Goal: Task Accomplishment & Management: Use online tool/utility

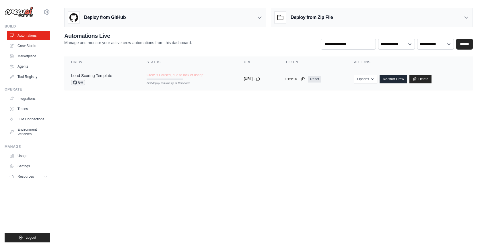
click at [260, 79] on icon at bounding box center [258, 79] width 5 height 5
click at [397, 81] on link "Re-start Crew" at bounding box center [394, 79] width 28 height 9
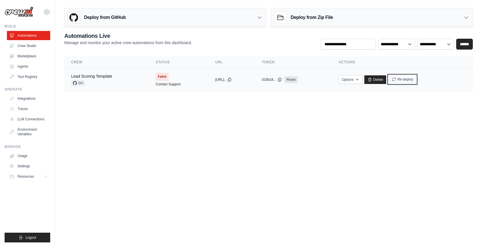
click at [406, 79] on button "Re-deploy" at bounding box center [403, 79] width 28 height 9
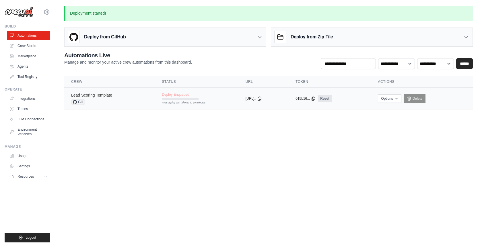
click at [98, 97] on link "Lead Scoring Template" at bounding box center [91, 95] width 41 height 5
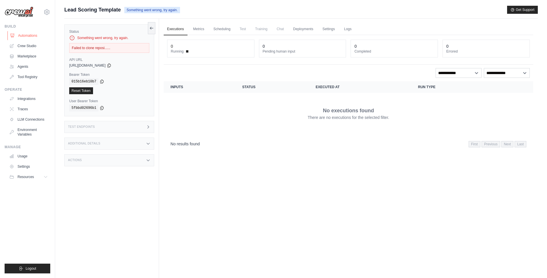
click at [28, 36] on link "Automations" at bounding box center [28, 35] width 43 height 9
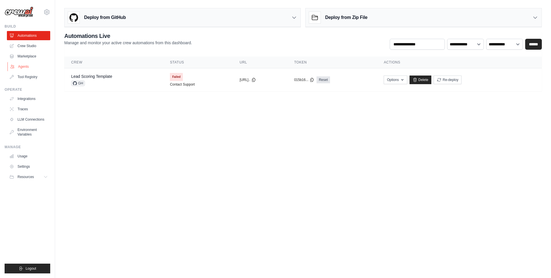
click at [29, 64] on link "Agents" at bounding box center [28, 66] width 43 height 9
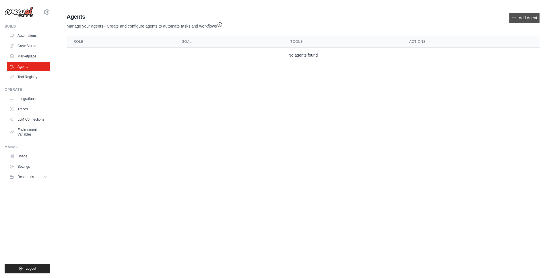
click at [482, 17] on link "Add Agent" at bounding box center [524, 18] width 30 height 10
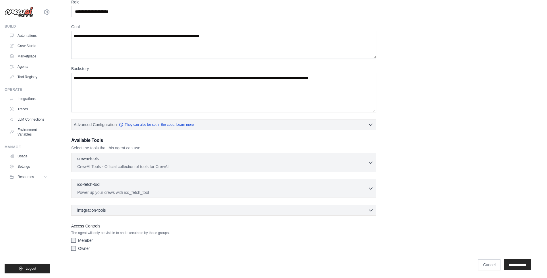
scroll to position [30, 0]
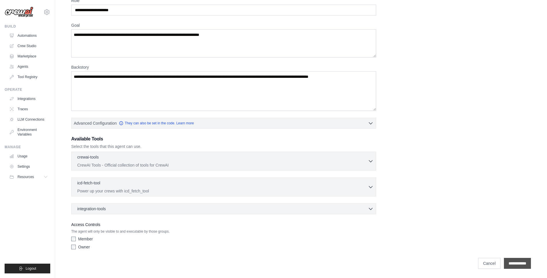
click at [482, 247] on input "**********" at bounding box center [517, 263] width 27 height 11
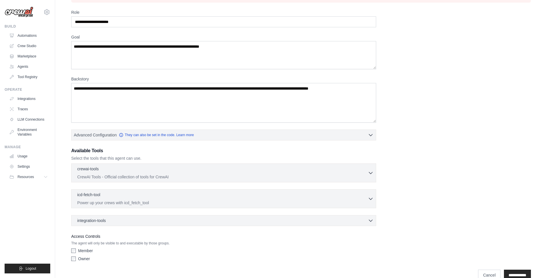
scroll to position [74, 0]
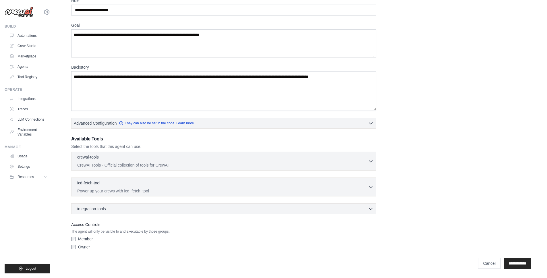
click at [80, 239] on label "Member" at bounding box center [85, 239] width 15 height 6
click at [78, 247] on div "Member Owner" at bounding box center [223, 244] width 305 height 16
click at [81, 247] on label "Owner" at bounding box center [84, 247] width 12 height 6
click at [482, 247] on input "**********" at bounding box center [517, 263] width 27 height 11
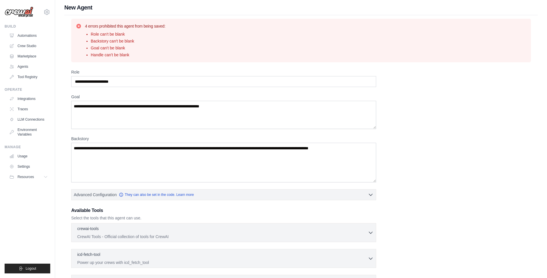
scroll to position [6, 0]
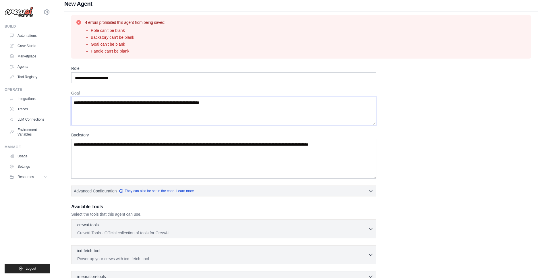
click at [114, 110] on textarea "Goal" at bounding box center [223, 111] width 305 height 28
click at [115, 154] on textarea "Backstory" at bounding box center [223, 159] width 305 height 40
click at [111, 145] on textarea "Backstory" at bounding box center [223, 159] width 305 height 40
click at [112, 145] on textarea "Backstory" at bounding box center [223, 159] width 305 height 40
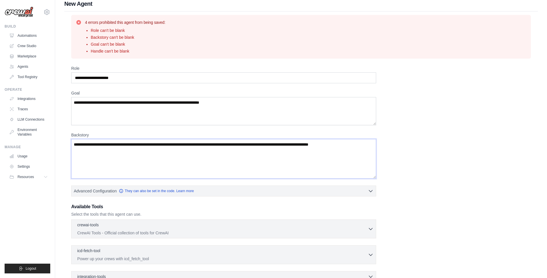
click at [112, 145] on textarea "Backstory" at bounding box center [223, 159] width 305 height 40
click at [99, 145] on textarea "Backstory" at bounding box center [223, 159] width 305 height 40
type textarea "*"
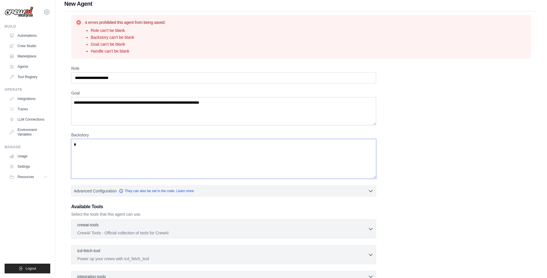
drag, startPoint x: 88, startPoint y: 145, endPoint x: 54, endPoint y: 141, distance: 34.4
click at [54, 141] on div "[EMAIL_ADDRESS][PERSON_NAME][DOMAIN_NAME] Settings Build Automations Crew Studio" at bounding box center [273, 170] width 547 height 352
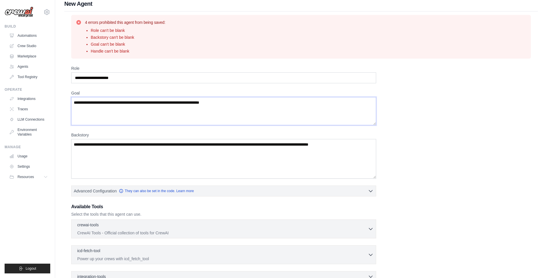
click at [98, 104] on textarea "Goal" at bounding box center [223, 111] width 305 height 28
click at [32, 54] on link "Marketplace" at bounding box center [28, 56] width 43 height 9
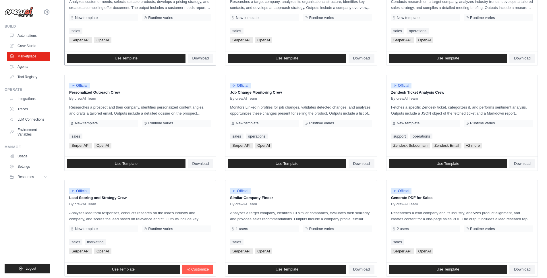
scroll to position [254, 0]
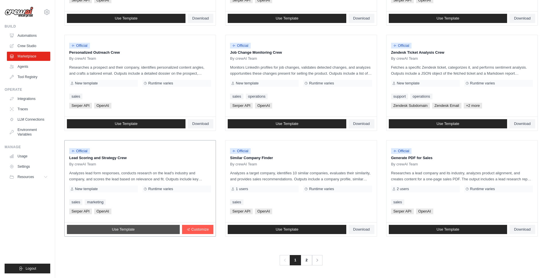
click at [134, 229] on span "Use Template" at bounding box center [123, 229] width 23 height 5
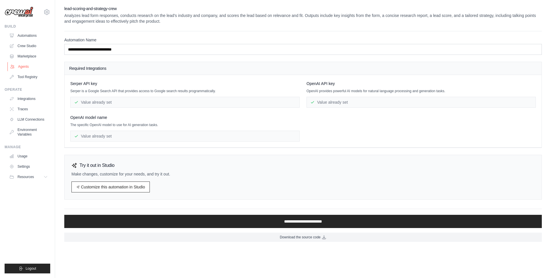
click at [26, 66] on link "Agents" at bounding box center [28, 66] width 43 height 9
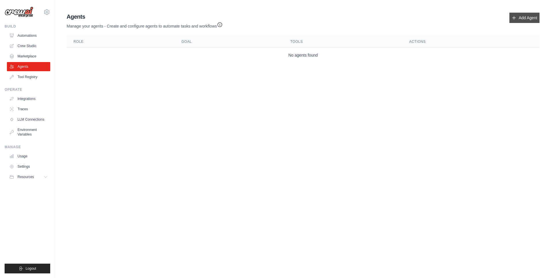
click at [482, 17] on link "Add Agent" at bounding box center [524, 18] width 30 height 10
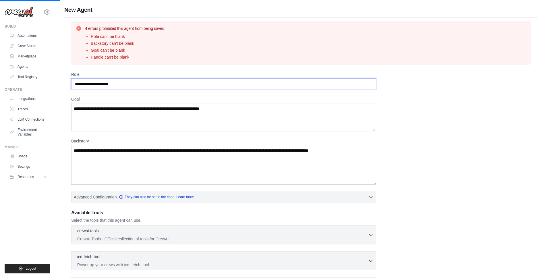
click at [115, 86] on input "Role" at bounding box center [223, 83] width 305 height 11
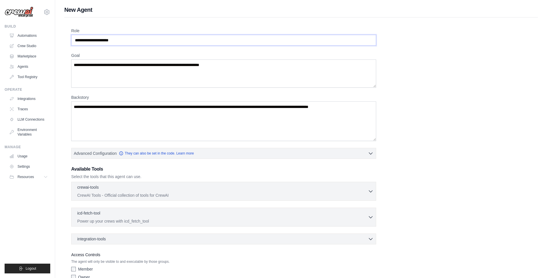
drag, startPoint x: 130, startPoint y: 42, endPoint x: 76, endPoint y: 38, distance: 53.8
click at [76, 38] on input "Role" at bounding box center [223, 40] width 305 height 11
type input "********"
click at [183, 77] on textarea "Goal" at bounding box center [223, 73] width 305 height 28
type textarea "********"
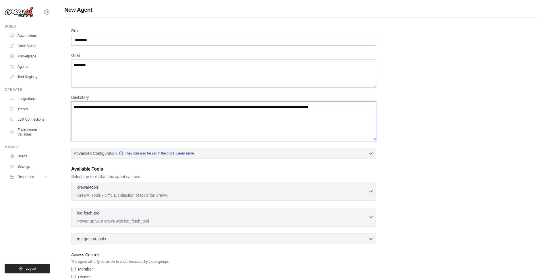
click at [149, 118] on textarea "Backstory" at bounding box center [223, 121] width 305 height 40
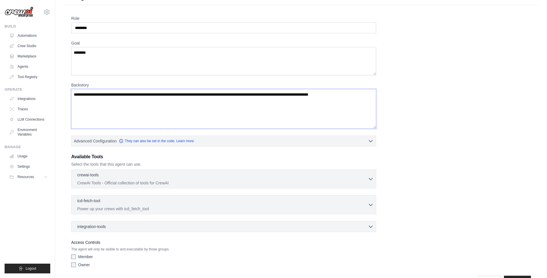
scroll to position [30, 0]
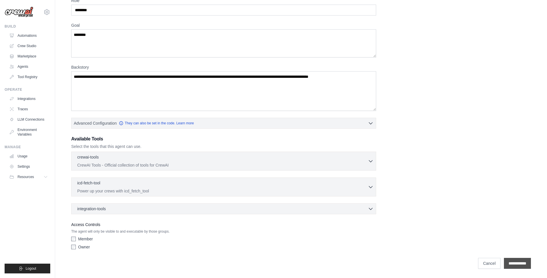
click at [482, 247] on input "**********" at bounding box center [517, 263] width 27 height 11
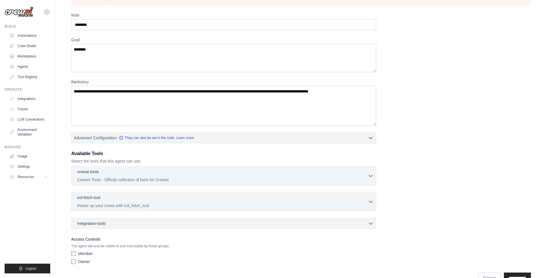
scroll to position [42, 0]
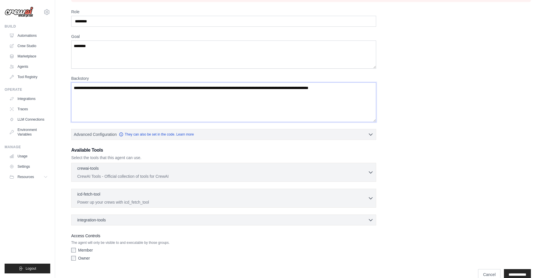
click at [118, 100] on textarea "Backstory" at bounding box center [223, 102] width 305 height 40
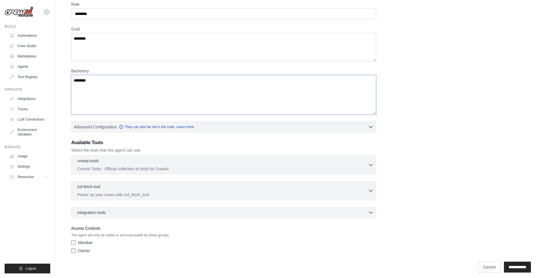
scroll to position [53, 0]
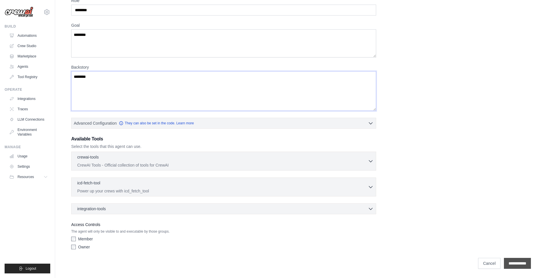
type textarea "********"
click at [482, 247] on input "**********" at bounding box center [517, 263] width 27 height 11
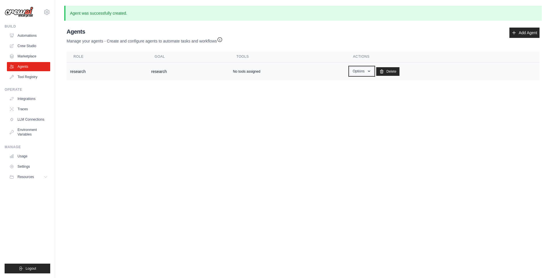
click at [362, 69] on button "Options" at bounding box center [362, 71] width 24 height 9
click at [81, 71] on td "research" at bounding box center [107, 72] width 81 height 18
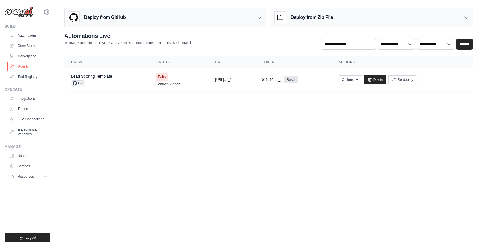
click at [31, 67] on link "Agents" at bounding box center [28, 66] width 43 height 9
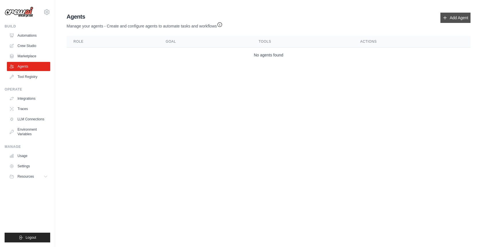
click at [452, 18] on link "Add Agent" at bounding box center [456, 18] width 30 height 10
click at [451, 18] on link "Add Agent" at bounding box center [456, 18] width 30 height 10
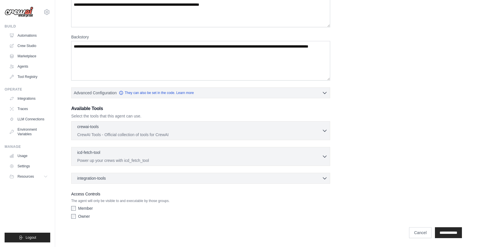
scroll to position [61, 0]
click at [125, 125] on div "crewai-tools 0 selected" at bounding box center [199, 126] width 245 height 7
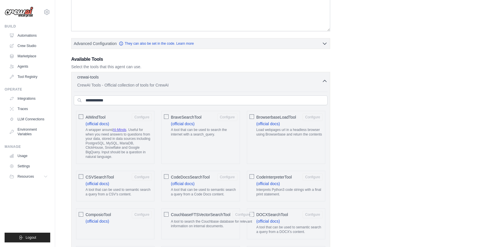
click at [259, 81] on div "crewai-tools 0 selected CrewAI Tools - Official collection of tools for CrewAI" at bounding box center [199, 81] width 245 height 14
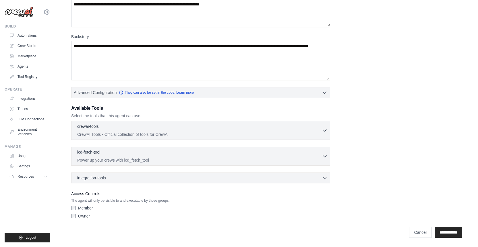
click at [125, 181] on div "integration-tools 0 selected Box Save files to Box Gmail" at bounding box center [200, 178] width 259 height 11
click at [125, 180] on div "integration-tools 0 selected" at bounding box center [202, 178] width 250 height 6
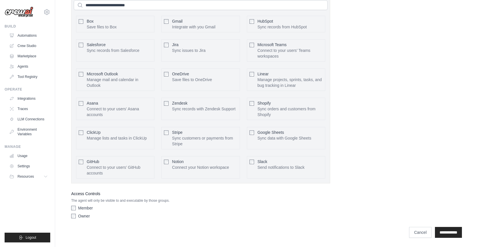
scroll to position [58, 0]
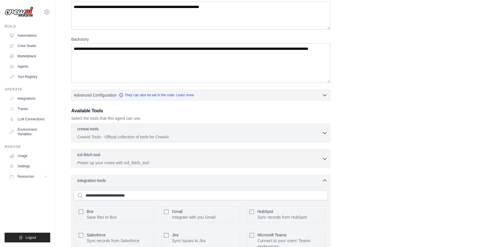
click at [118, 178] on div "integration-tools 0 selected" at bounding box center [202, 181] width 250 height 6
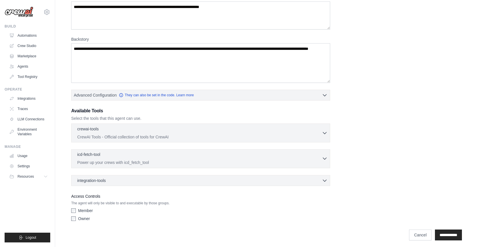
click at [110, 160] on p "Power up your crews with icd_fetch_tool" at bounding box center [199, 163] width 245 height 6
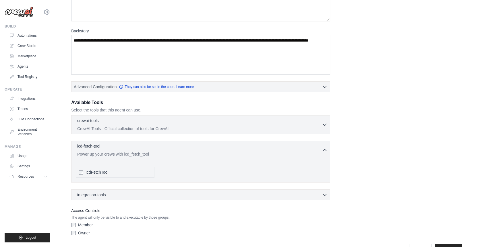
click at [107, 147] on div "icd-fetch-tool 0 selected" at bounding box center [199, 146] width 245 height 7
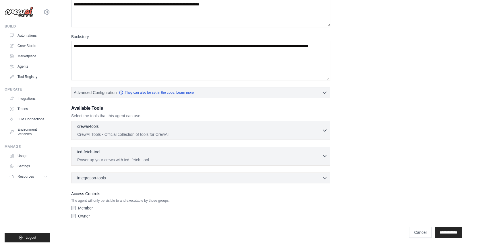
scroll to position [61, 0]
click at [110, 133] on p "CrewAI Tools - Official collection of tools for CrewAI" at bounding box center [199, 134] width 245 height 6
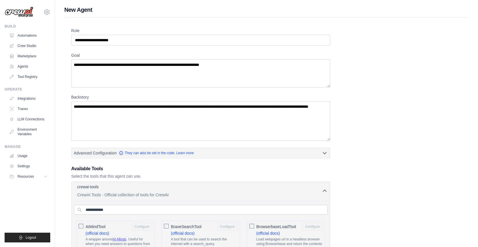
scroll to position [113, 0]
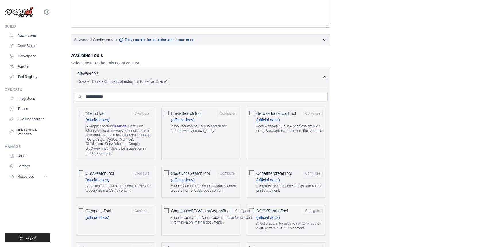
click at [255, 79] on p "CrewAI Tools - Official collection of tools for CrewAI" at bounding box center [199, 82] width 245 height 6
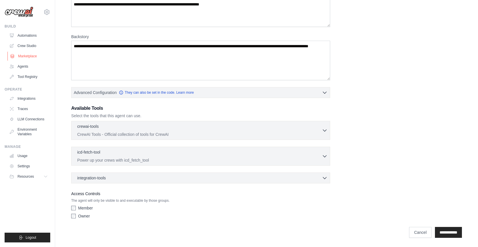
click at [28, 56] on link "Marketplace" at bounding box center [28, 56] width 43 height 9
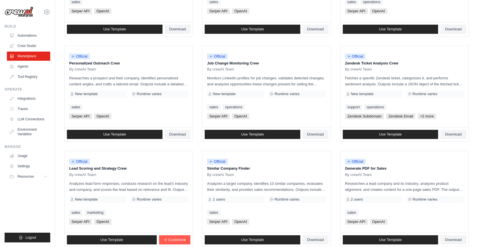
scroll to position [192, 0]
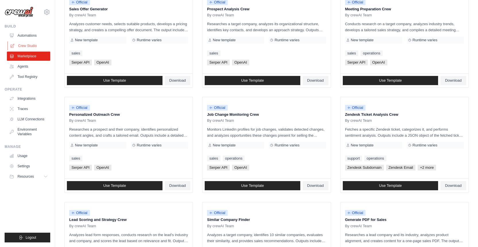
click at [28, 42] on link "Crew Studio" at bounding box center [28, 45] width 43 height 9
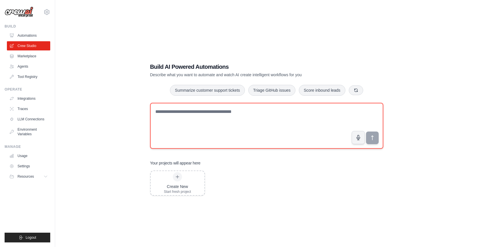
click at [181, 118] on textarea at bounding box center [266, 126] width 233 height 46
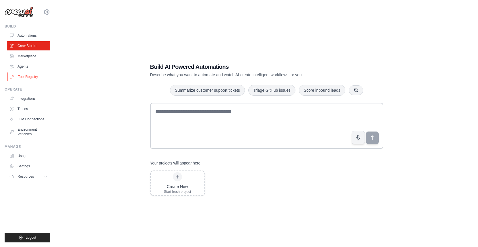
click at [30, 79] on link "Tool Registry" at bounding box center [28, 76] width 43 height 9
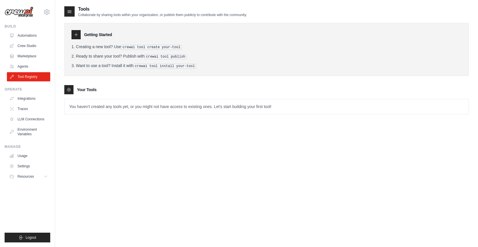
click at [102, 48] on li "Creating a new tool? Use crewai tool create your-tool" at bounding box center [266, 47] width 390 height 6
click at [137, 48] on pre "crewai tool create your-tool" at bounding box center [151, 47] width 61 height 5
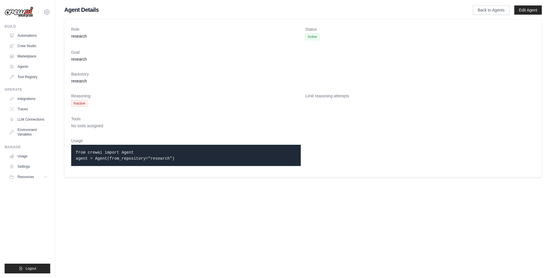
click at [105, 155] on p "from crewai import Agent agent = Agent(from_repository="research")" at bounding box center [186, 155] width 220 height 12
click at [309, 37] on span "Active" at bounding box center [312, 36] width 14 height 7
click at [521, 9] on link "Edit Agent" at bounding box center [528, 9] width 28 height 9
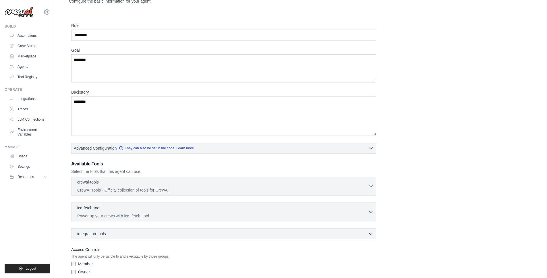
scroll to position [46, 0]
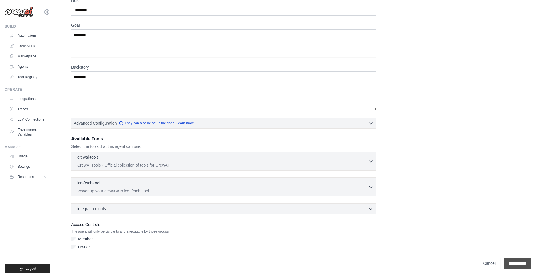
click at [517, 262] on input "**********" at bounding box center [517, 263] width 27 height 11
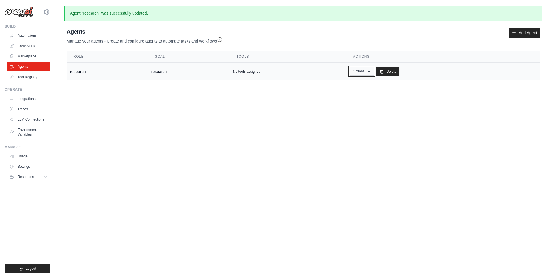
click at [360, 71] on button "Options" at bounding box center [362, 71] width 24 height 9
click at [348, 83] on link "Show" at bounding box center [353, 84] width 41 height 10
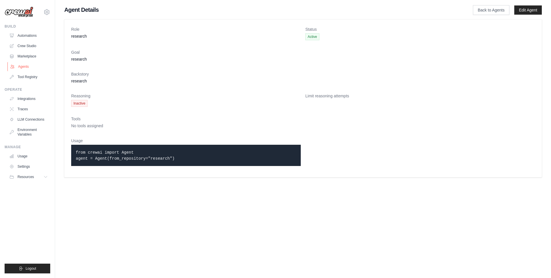
click at [28, 63] on link "Agents" at bounding box center [28, 66] width 43 height 9
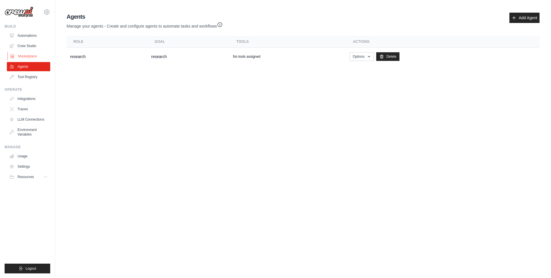
click at [30, 55] on link "Marketplace" at bounding box center [28, 56] width 43 height 9
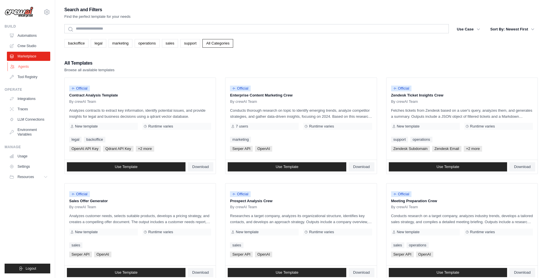
click at [28, 69] on link "Agents" at bounding box center [28, 66] width 43 height 9
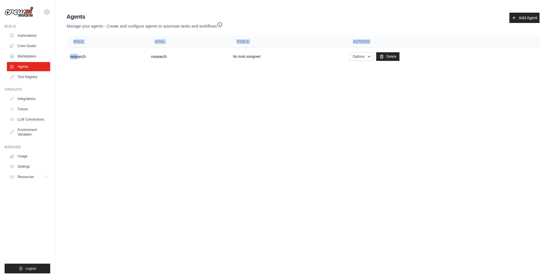
drag, startPoint x: 77, startPoint y: 58, endPoint x: 92, endPoint y: 86, distance: 31.7
click at [92, 86] on body "nam.nguyen@magentrix.com Settings Build Automations Crew Studio" at bounding box center [275, 139] width 551 height 278
click at [88, 56] on td "research" at bounding box center [107, 57] width 81 height 18
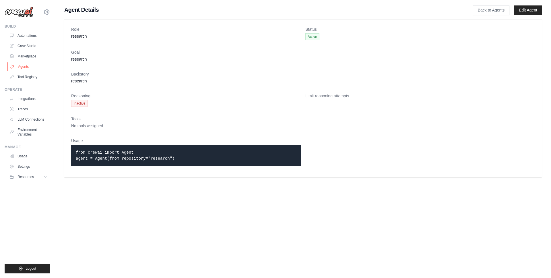
click at [26, 65] on link "Agents" at bounding box center [28, 66] width 43 height 9
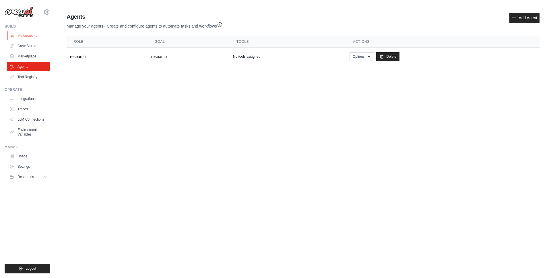
click at [33, 33] on link "Automations" at bounding box center [28, 35] width 43 height 9
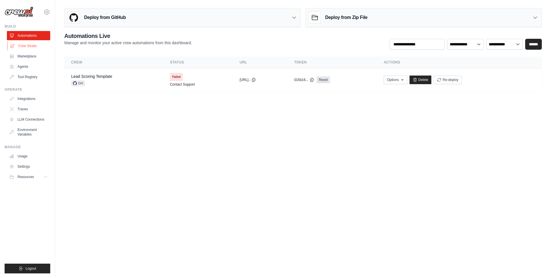
click at [35, 46] on link "Crew Studio" at bounding box center [28, 45] width 43 height 9
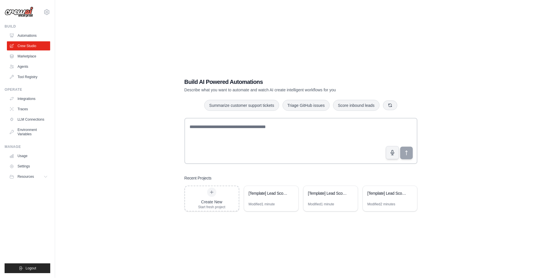
click at [34, 34] on link "Automations" at bounding box center [28, 35] width 43 height 9
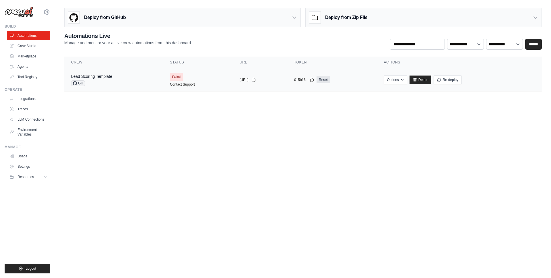
click at [89, 81] on div "GH" at bounding box center [91, 83] width 41 height 6
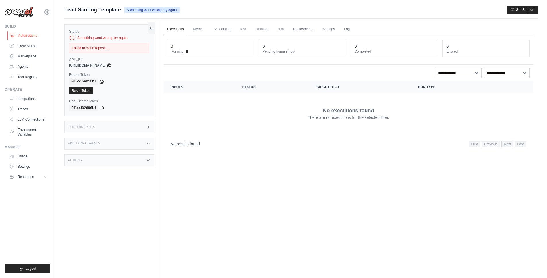
click at [34, 34] on link "Automations" at bounding box center [28, 35] width 43 height 9
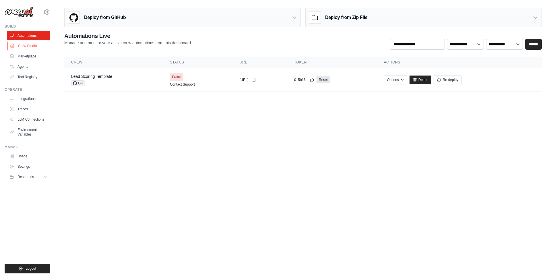
click at [30, 49] on link "Crew Studio" at bounding box center [28, 45] width 43 height 9
click at [416, 78] on icon at bounding box center [414, 80] width 3 height 4
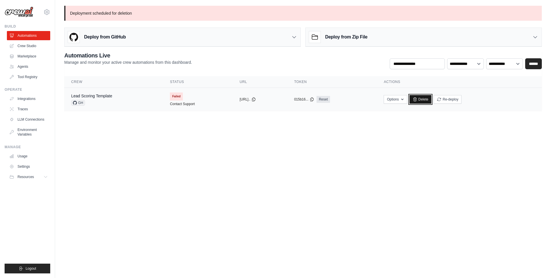
click at [432, 99] on link "Delete" at bounding box center [421, 99] width 22 height 9
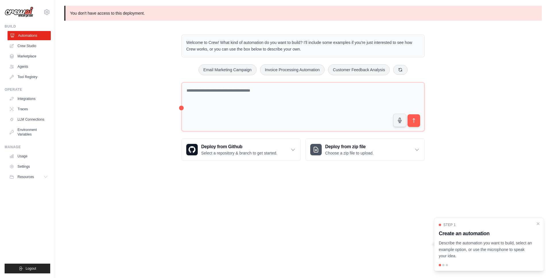
click at [27, 31] on link "Automations" at bounding box center [28, 35] width 43 height 9
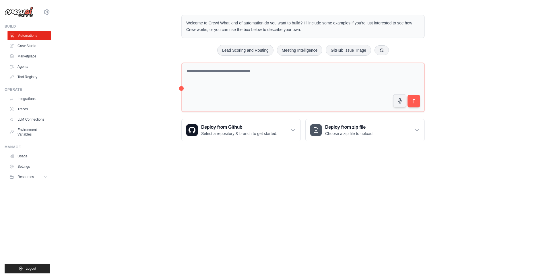
click at [29, 38] on link "Automations" at bounding box center [28, 35] width 43 height 9
click at [291, 51] on button "Email Marketing Campaign" at bounding box center [304, 49] width 58 height 11
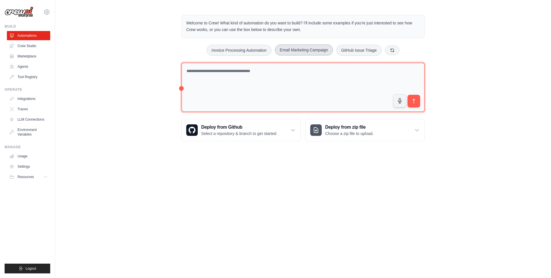
type textarea "**********"
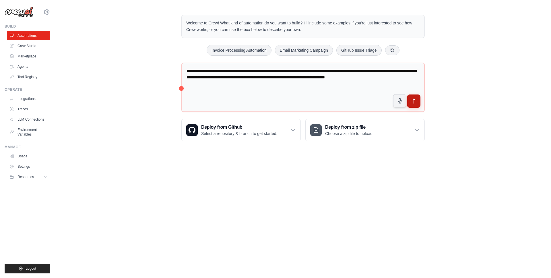
click at [417, 105] on button "submit" at bounding box center [413, 100] width 13 height 13
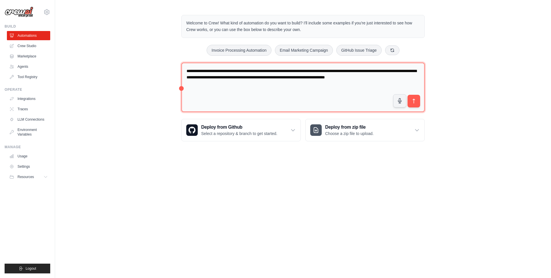
click at [248, 84] on textarea "**********" at bounding box center [302, 88] width 243 height 50
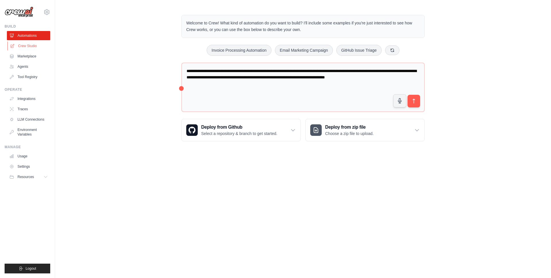
click at [35, 46] on link "Crew Studio" at bounding box center [28, 45] width 43 height 9
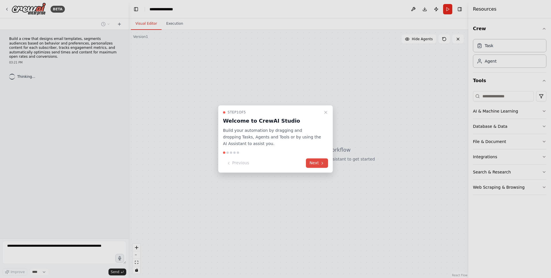
click at [316, 162] on button "Next" at bounding box center [317, 162] width 22 height 9
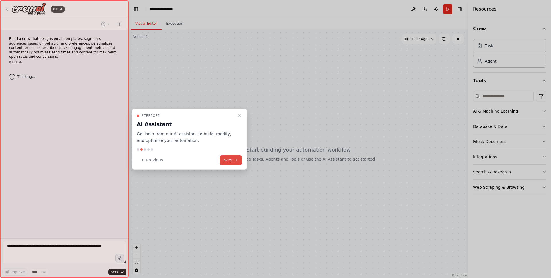
click at [228, 164] on button "Next" at bounding box center [231, 159] width 22 height 9
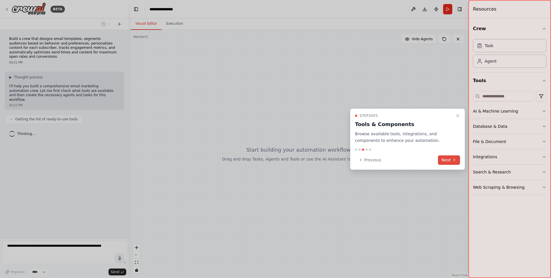
click at [447, 160] on button "Next" at bounding box center [449, 159] width 22 height 9
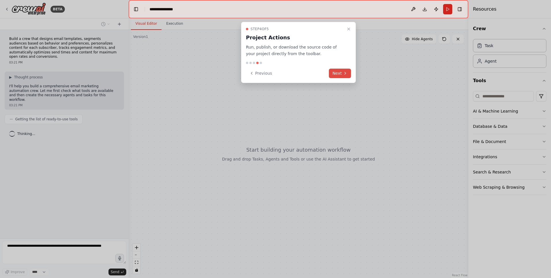
click at [342, 69] on button "Next" at bounding box center [340, 73] width 22 height 9
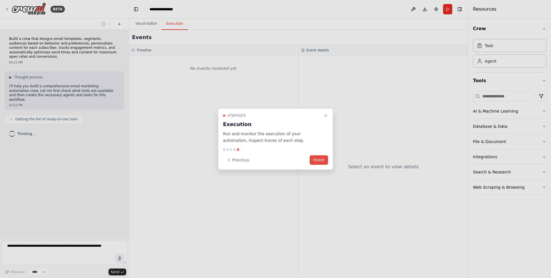
click at [319, 159] on button "Finish" at bounding box center [319, 159] width 18 height 9
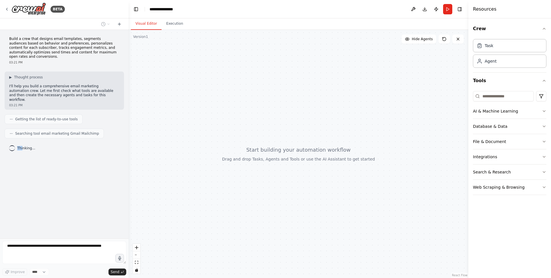
drag, startPoint x: 14, startPoint y: 144, endPoint x: 22, endPoint y: 143, distance: 8.1
click at [22, 145] on div "Thinking..." at bounding box center [22, 148] width 26 height 6
click at [175, 142] on div at bounding box center [299, 154] width 340 height 248
drag, startPoint x: 191, startPoint y: 146, endPoint x: 244, endPoint y: 158, distance: 53.9
click at [244, 158] on div at bounding box center [299, 154] width 340 height 248
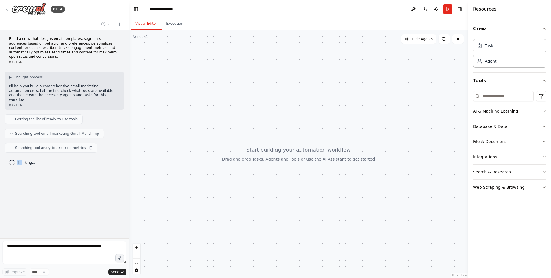
drag, startPoint x: 244, startPoint y: 152, endPoint x: 207, endPoint y: 136, distance: 40.5
click at [210, 139] on div at bounding box center [299, 154] width 340 height 248
click at [490, 61] on div "Agent" at bounding box center [491, 61] width 12 height 6
click at [496, 46] on div "Task" at bounding box center [509, 45] width 73 height 13
click at [497, 59] on div "Agent" at bounding box center [509, 60] width 73 height 13
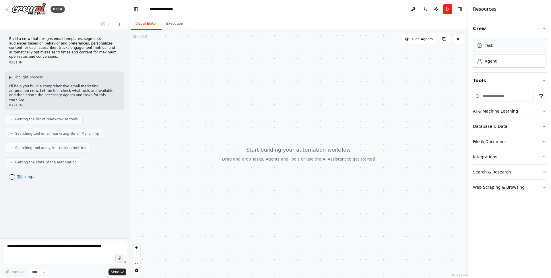
click at [509, 43] on div "Task" at bounding box center [509, 45] width 73 height 13
click at [516, 61] on div "Agent" at bounding box center [509, 60] width 73 height 13
click at [496, 94] on input at bounding box center [503, 96] width 61 height 10
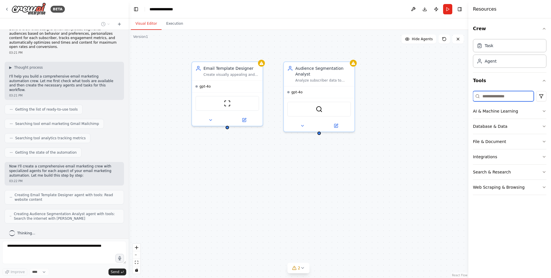
scroll to position [29, 0]
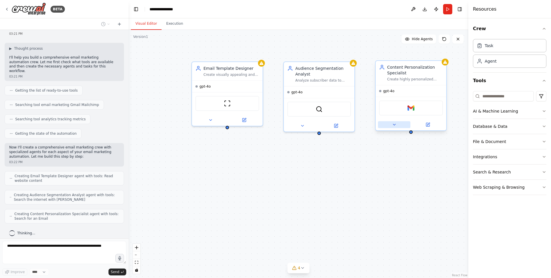
click at [395, 125] on icon at bounding box center [394, 124] width 5 height 5
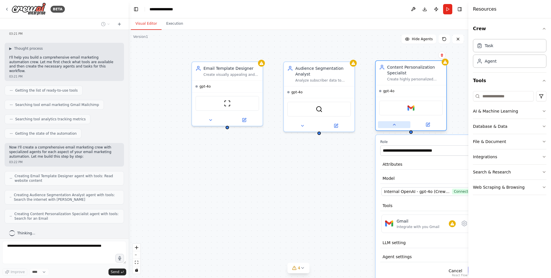
scroll to position [48, 0]
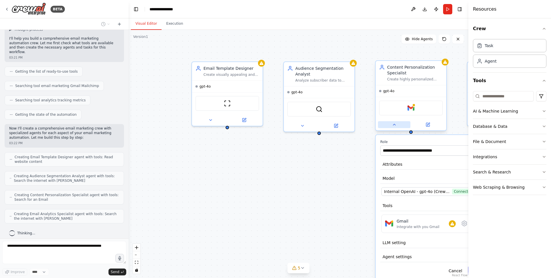
click at [396, 126] on icon at bounding box center [394, 124] width 5 height 5
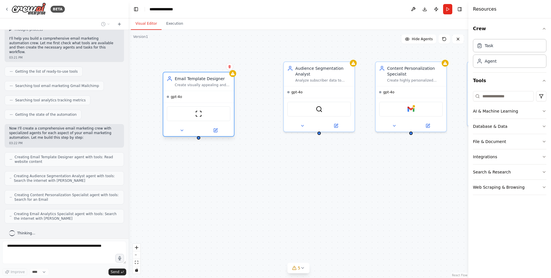
drag, startPoint x: 230, startPoint y: 79, endPoint x: 192, endPoint y: 97, distance: 41.7
click at [192, 97] on div "gpt-4o" at bounding box center [198, 96] width 71 height 11
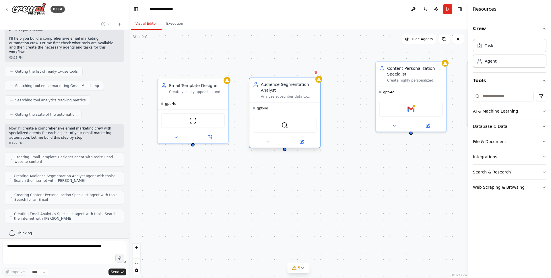
scroll to position [67, 0]
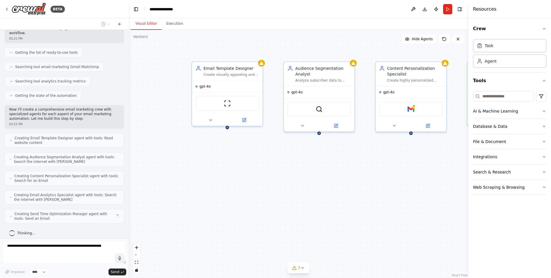
drag, startPoint x: 315, startPoint y: 79, endPoint x: 278, endPoint y: 93, distance: 39.8
click at [278, 93] on div "Email Template Designer Create visually appealing and conversion-optimized emai…" at bounding box center [299, 154] width 340 height 248
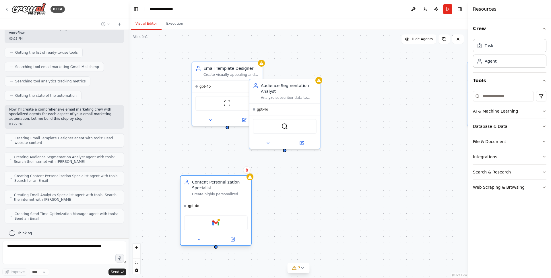
drag, startPoint x: 406, startPoint y: 74, endPoint x: 191, endPoint y: 182, distance: 240.4
click at [192, 183] on div "Content Personalization Specialist" at bounding box center [220, 184] width 56 height 11
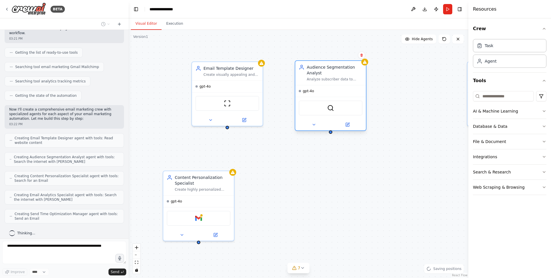
drag, startPoint x: 292, startPoint y: 104, endPoint x: 315, endPoint y: 112, distance: 25.1
click at [338, 90] on div "gpt-4o" at bounding box center [330, 90] width 71 height 11
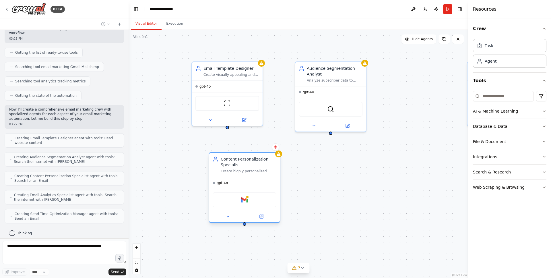
drag, startPoint x: 206, startPoint y: 186, endPoint x: 234, endPoint y: 176, distance: 29.3
click at [234, 176] on div "Content Personalization Specialist Create highly personalized email content for…" at bounding box center [244, 165] width 71 height 24
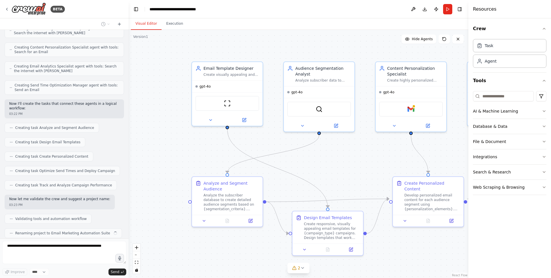
scroll to position [209, 0]
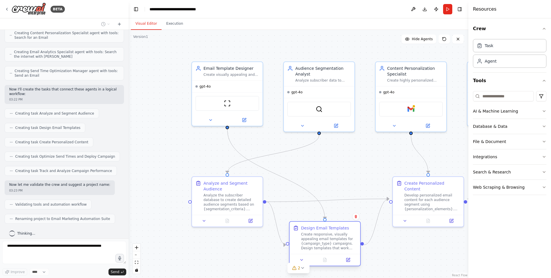
drag, startPoint x: 331, startPoint y: 226, endPoint x: 331, endPoint y: 234, distance: 8.0
click at [331, 234] on div "Create responsive, visually appealing email templates for {campaign_type} campa…" at bounding box center [329, 241] width 56 height 18
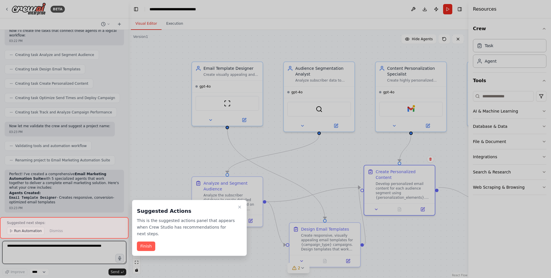
drag, startPoint x: 424, startPoint y: 197, endPoint x: 393, endPoint y: 185, distance: 33.9
click at [393, 185] on div "BETA Build a crew that designs email templates, segments audiences based on beh…" at bounding box center [275, 139] width 551 height 278
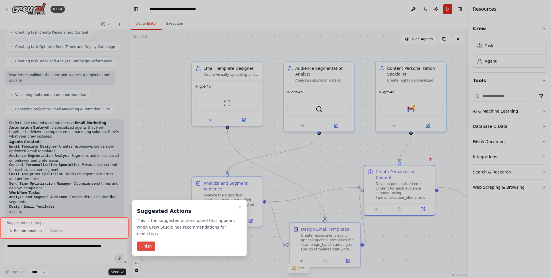
click at [149, 247] on button "Finish" at bounding box center [146, 245] width 18 height 9
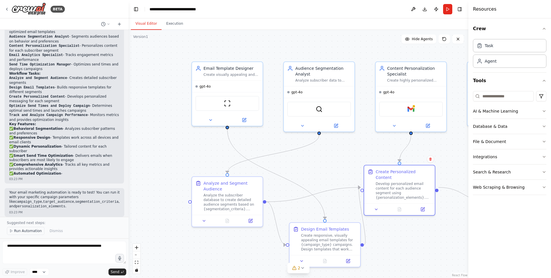
click at [29, 232] on span "Run Automation" at bounding box center [28, 230] width 28 height 5
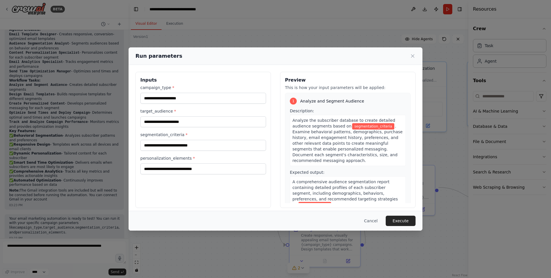
scroll to position [436, 0]
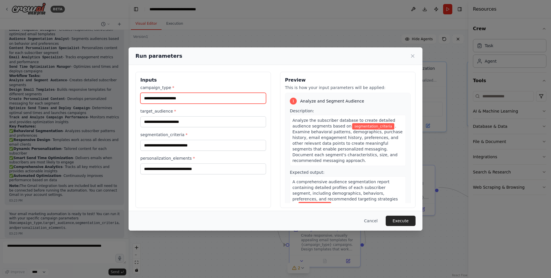
click at [185, 101] on input "campaign_type *" at bounding box center [203, 98] width 126 height 11
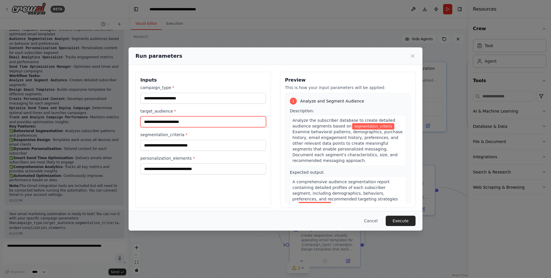
click at [188, 121] on input "target_audience *" at bounding box center [203, 121] width 126 height 11
click at [188, 143] on input "segmentation_criteria *" at bounding box center [203, 145] width 126 height 11
click at [193, 179] on div "Inputs campaign_type * target_audience * segmentation_criteria * personalizatio…" at bounding box center [202, 140] width 135 height 136
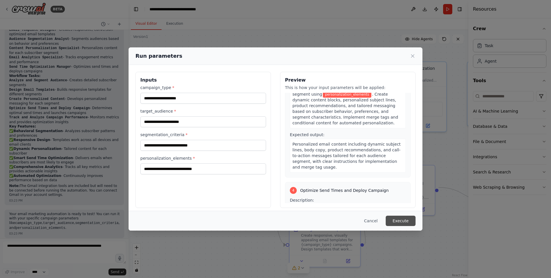
click at [404, 222] on button "Execute" at bounding box center [401, 221] width 30 height 10
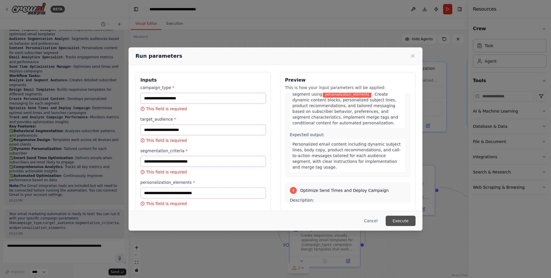
click at [403, 220] on button "Execute" at bounding box center [401, 221] width 30 height 10
click at [178, 96] on input "campaign_type *" at bounding box center [203, 98] width 126 height 11
click at [178, 132] on input "target_audience *" at bounding box center [203, 129] width 126 height 11
click at [176, 161] on input "segmentation_criteria *" at bounding box center [203, 161] width 126 height 11
click at [184, 197] on input "personalization_elements *" at bounding box center [203, 192] width 126 height 11
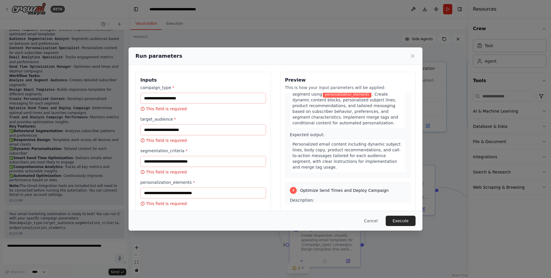
click at [179, 209] on div "Inputs campaign_type * This field is required target_audience * This field is r…" at bounding box center [202, 141] width 135 height 139
click at [170, 190] on input "personalization_elements *" at bounding box center [203, 192] width 126 height 11
click at [171, 164] on input "segmentation_criteria *" at bounding box center [203, 161] width 126 height 11
click at [191, 127] on input "target_audience *" at bounding box center [203, 129] width 126 height 11
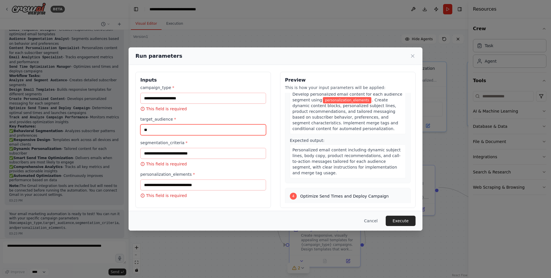
type input "**"
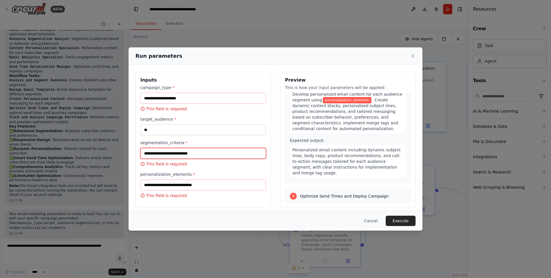
click at [194, 151] on input "segmentation_criteria *" at bounding box center [203, 153] width 126 height 11
type input "*"
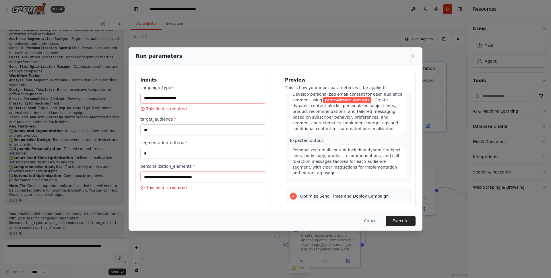
click at [196, 191] on div "Inputs campaign_type * This field is required target_audience * ** segmentation…" at bounding box center [202, 140] width 135 height 136
click at [195, 182] on input "personalization_elements *" at bounding box center [203, 176] width 126 height 11
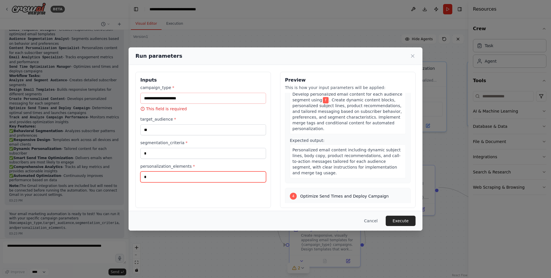
type input "*"
click at [191, 101] on input "campaign_type *" at bounding box center [203, 98] width 126 height 11
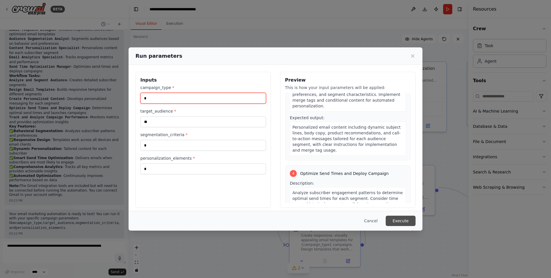
scroll to position [316, 0]
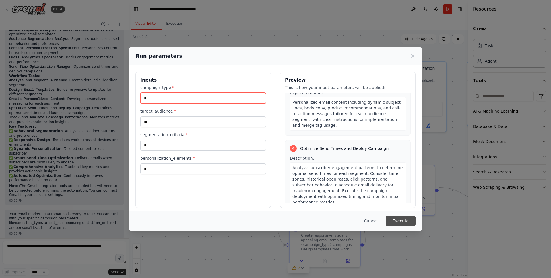
type input "*"
click at [406, 222] on button "Execute" at bounding box center [401, 221] width 30 height 10
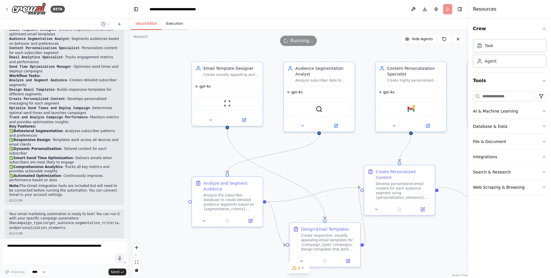
click at [172, 25] on button "Execution" at bounding box center [175, 24] width 26 height 12
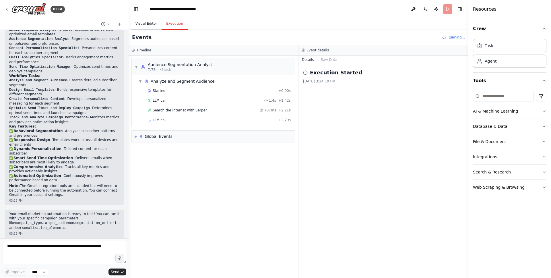
click at [151, 24] on button "Visual Editor" at bounding box center [146, 24] width 31 height 12
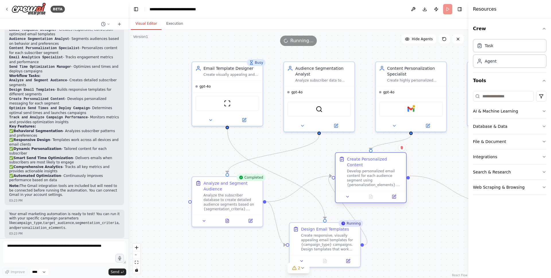
drag, startPoint x: 416, startPoint y: 183, endPoint x: 387, endPoint y: 170, distance: 31.7
click at [387, 170] on div "Develop personalized email content for each audience segment using {personaliza…" at bounding box center [375, 178] width 56 height 18
drag, startPoint x: 455, startPoint y: 191, endPoint x: 435, endPoint y: 201, distance: 22.1
click at [435, 201] on div ".deletable-edge-delete-btn { width: 20px; height: 20px; border: 0px solid #ffff…" at bounding box center [299, 154] width 340 height 248
click at [446, 10] on header "**********" at bounding box center [299, 9] width 340 height 18
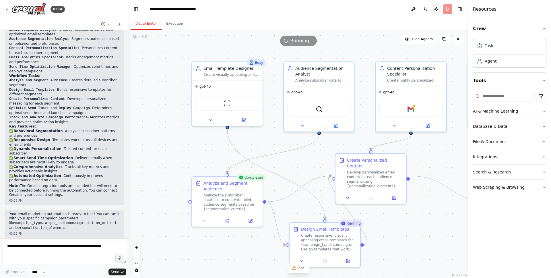
click at [436, 11] on button "Publish" at bounding box center [436, 9] width 9 height 10
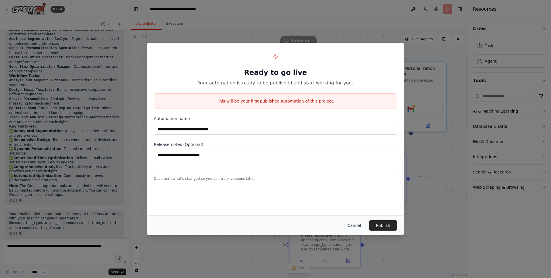
click at [352, 224] on button "Cancel" at bounding box center [354, 225] width 23 height 10
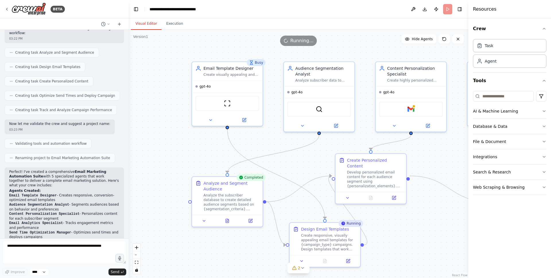
scroll to position [213, 0]
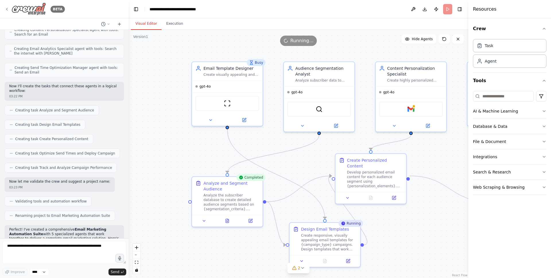
click at [9, 9] on div "BETA" at bounding box center [35, 9] width 60 height 13
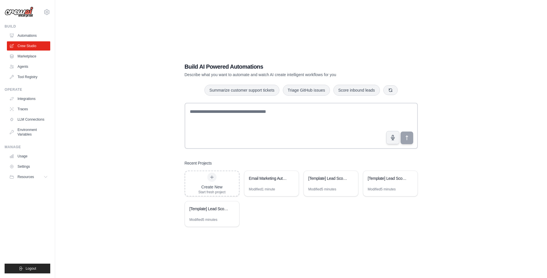
click at [35, 37] on link "Automations" at bounding box center [28, 35] width 43 height 9
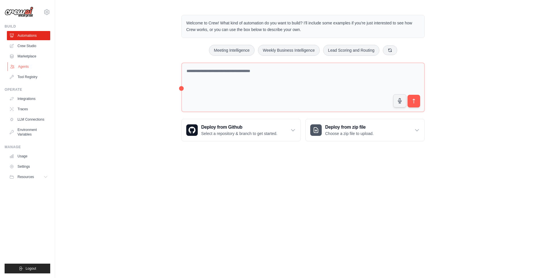
click at [24, 65] on link "Agents" at bounding box center [28, 66] width 43 height 9
